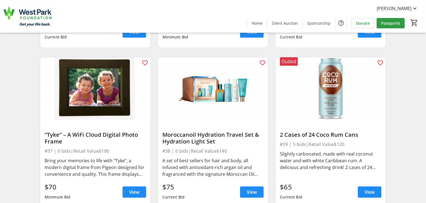
scroll to position [2130, 0]
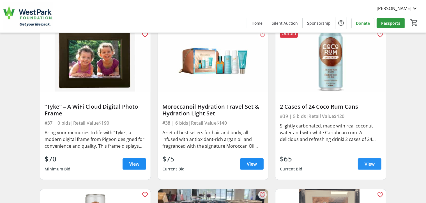
click at [365, 164] on span "View" at bounding box center [369, 163] width 10 height 7
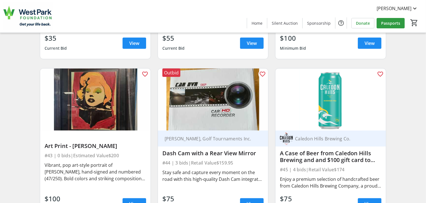
scroll to position [2438, 0]
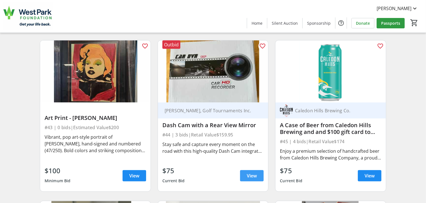
click at [248, 172] on span "View" at bounding box center [252, 175] width 10 height 7
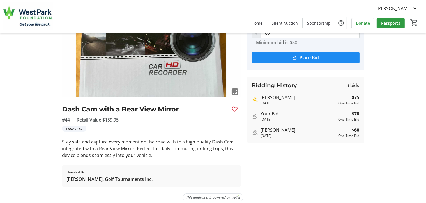
scroll to position [61, 0]
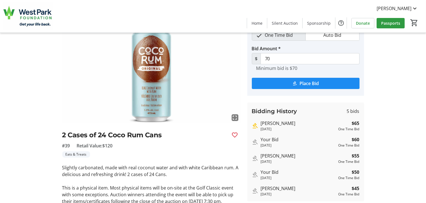
scroll to position [86, 0]
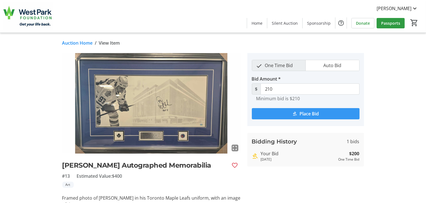
scroll to position [28, 0]
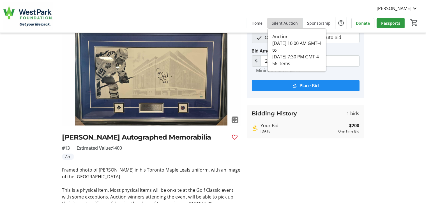
click at [278, 22] on span "Silent Auction" at bounding box center [285, 23] width 26 height 6
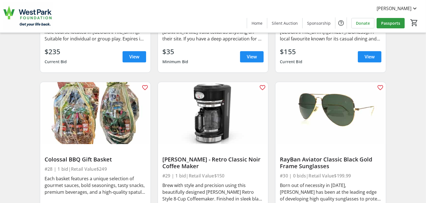
scroll to position [1625, 0]
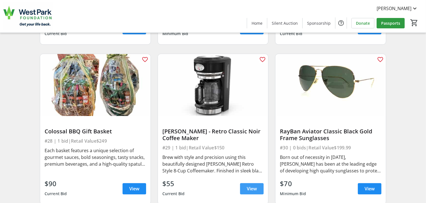
click at [257, 188] on span "View" at bounding box center [252, 188] width 10 height 7
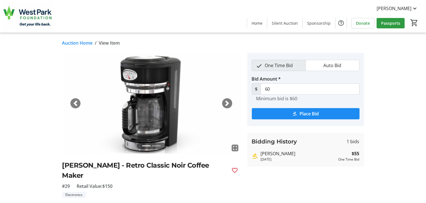
scroll to position [28, 0]
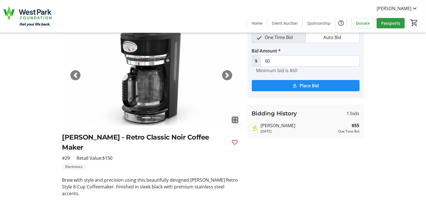
click at [224, 75] on span "button" at bounding box center [227, 75] width 6 height 6
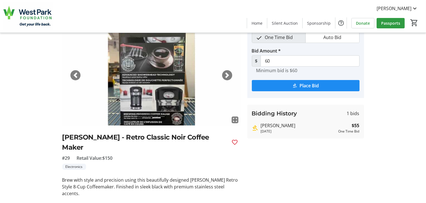
click at [224, 75] on span "button" at bounding box center [227, 75] width 6 height 6
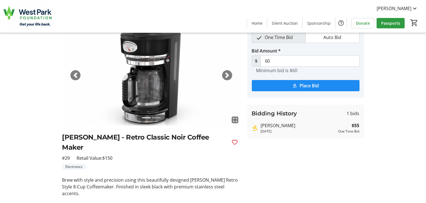
click at [224, 75] on span "button" at bounding box center [227, 75] width 6 height 6
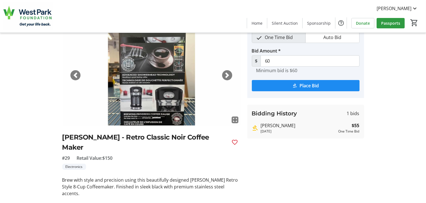
click at [224, 75] on span "button" at bounding box center [227, 75] width 6 height 6
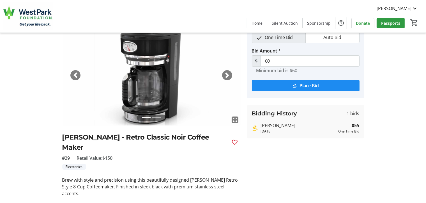
click at [224, 75] on span "button" at bounding box center [227, 75] width 6 height 6
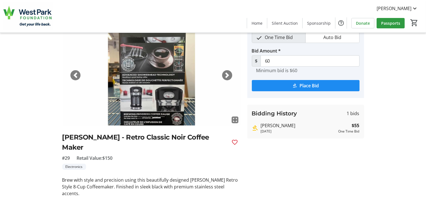
click at [77, 75] on span "button" at bounding box center [76, 75] width 6 height 6
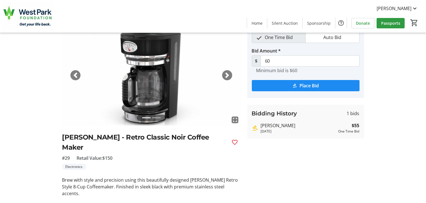
click at [77, 75] on span "button" at bounding box center [76, 75] width 6 height 6
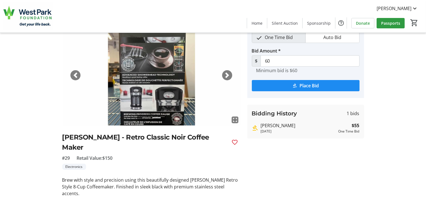
click at [77, 75] on span "button" at bounding box center [76, 75] width 6 height 6
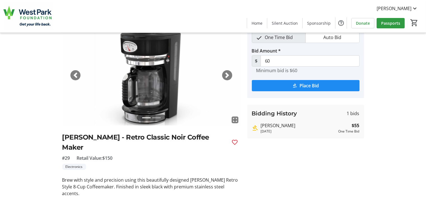
click at [234, 119] on mat-icon "fullscreen" at bounding box center [234, 119] width 7 height 7
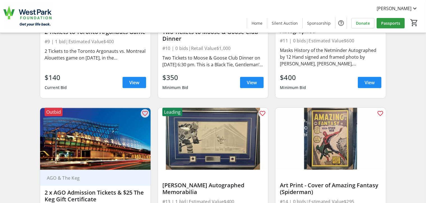
scroll to position [645, 0]
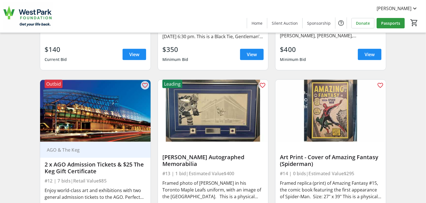
click at [225, 112] on img at bounding box center [213, 111] width 110 height 62
click at [212, 135] on img at bounding box center [213, 111] width 110 height 62
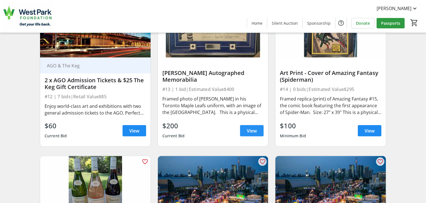
click at [248, 130] on span "View" at bounding box center [252, 130] width 10 height 7
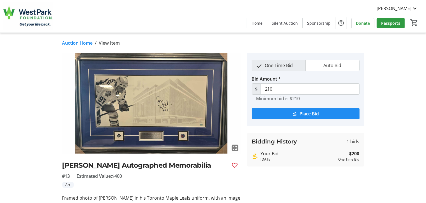
click at [235, 146] on mat-icon "fullscreen" at bounding box center [234, 147] width 7 height 7
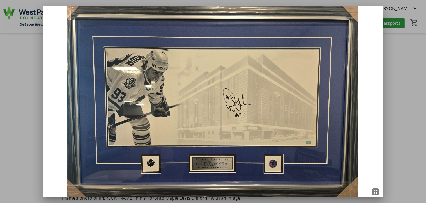
click at [209, 161] on img at bounding box center [213, 102] width 340 height 192
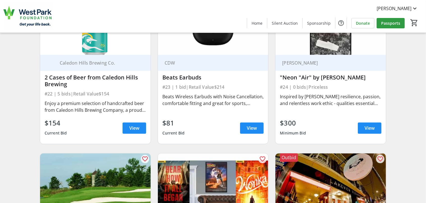
scroll to position [1345, 0]
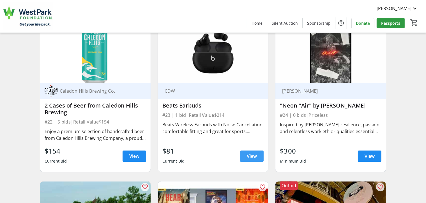
click at [252, 156] on span "View" at bounding box center [252, 155] width 10 height 7
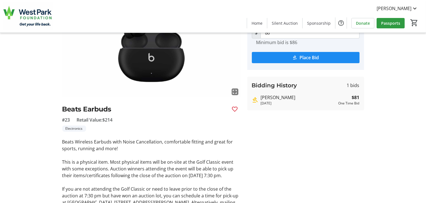
scroll to position [112, 0]
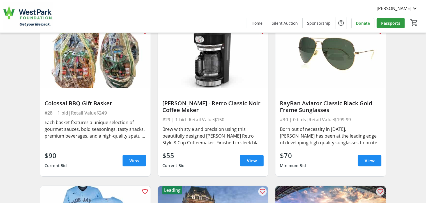
scroll to position [1681, 0]
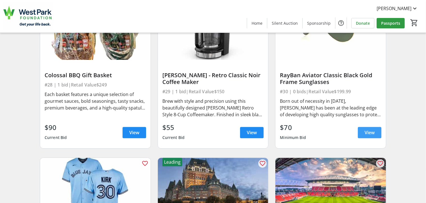
click at [374, 131] on span "View" at bounding box center [369, 132] width 10 height 7
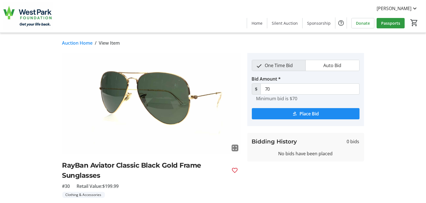
click at [233, 148] on mat-icon "fullscreen" at bounding box center [234, 147] width 7 height 7
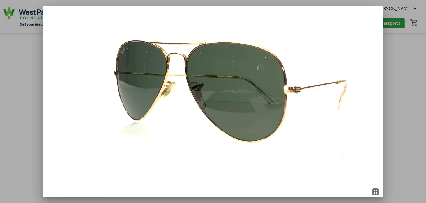
click at [375, 191] on mat-icon "fullscreen_exit" at bounding box center [375, 191] width 7 height 7
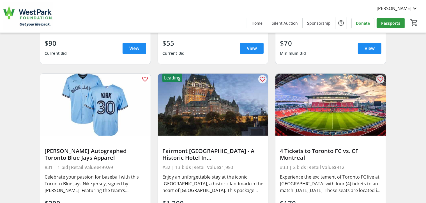
scroll to position [1794, 0]
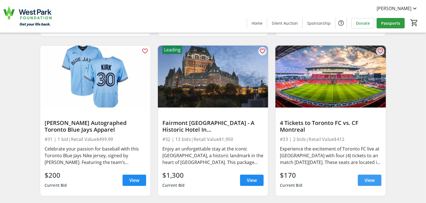
click at [370, 175] on span at bounding box center [370, 179] width 24 height 13
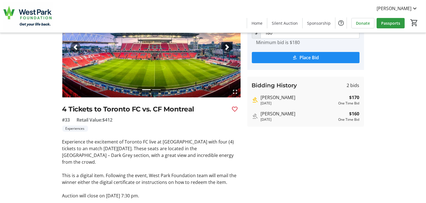
scroll to position [66, 0]
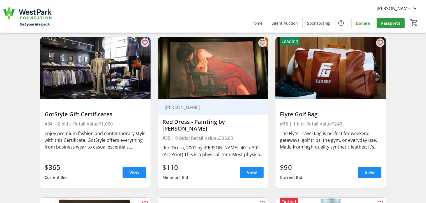
scroll to position [1990, 0]
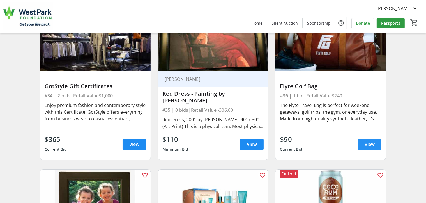
click at [377, 145] on span at bounding box center [370, 143] width 24 height 13
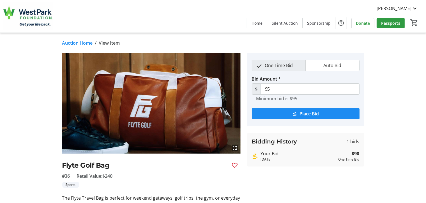
click at [234, 147] on mat-icon "fullscreen" at bounding box center [234, 147] width 7 height 7
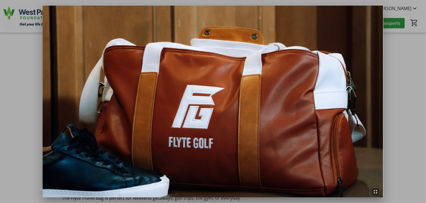
click at [234, 147] on img at bounding box center [213, 102] width 340 height 192
click at [376, 190] on mat-icon "fullscreen_exit" at bounding box center [375, 191] width 7 height 7
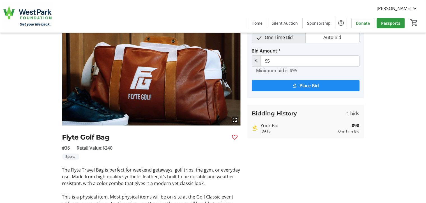
scroll to position [84, 0]
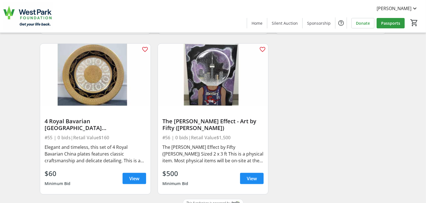
scroll to position [2915, 0]
